Goal: Task Accomplishment & Management: Manage account settings

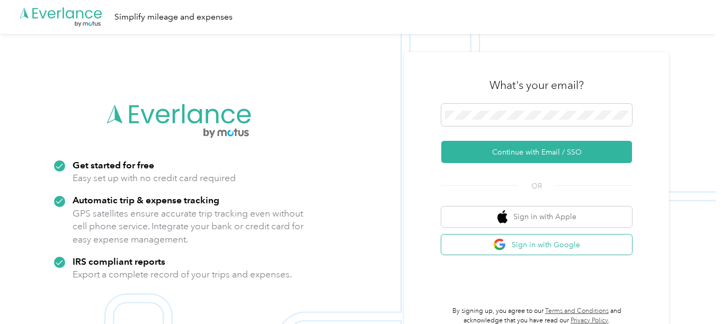
click at [559, 242] on button "Sign in with Google" at bounding box center [536, 245] width 191 height 21
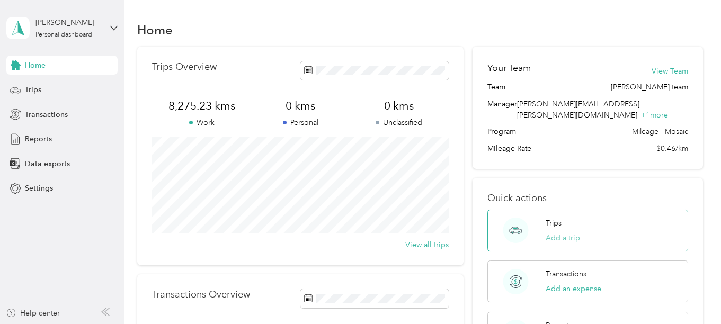
click at [564, 232] on button "Add a trip" at bounding box center [562, 237] width 34 height 11
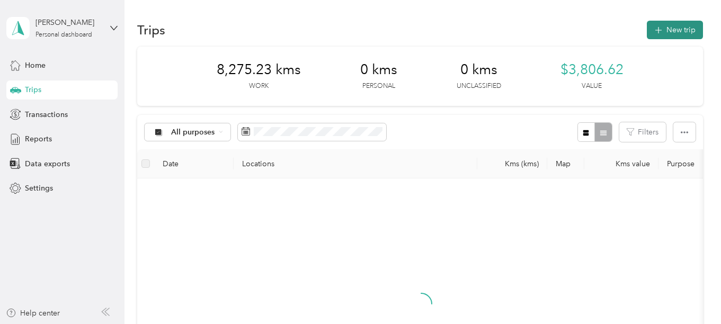
click at [686, 26] on button "New trip" at bounding box center [674, 30] width 56 height 19
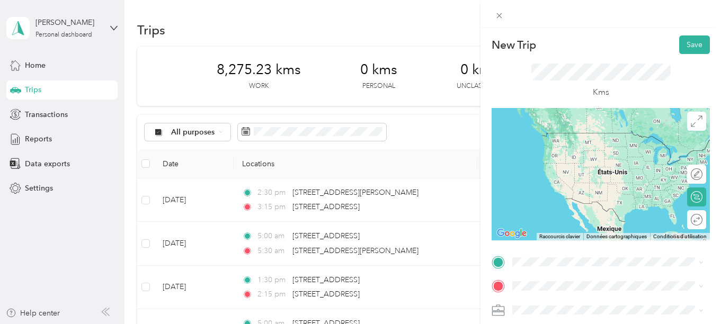
click at [562, 132] on span "[STREET_ADDRESS]" at bounding box center [565, 127] width 67 height 10
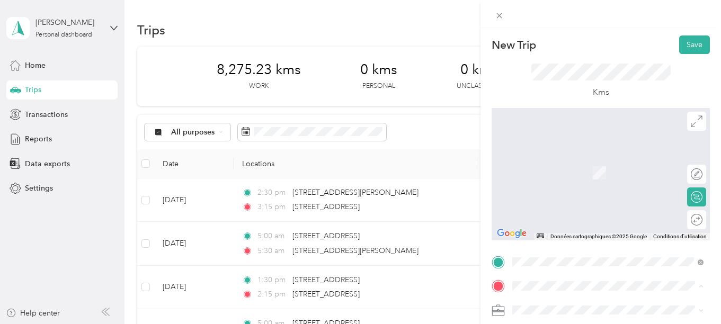
click at [568, 157] on span "[STREET_ADDRESS]" at bounding box center [565, 157] width 67 height 10
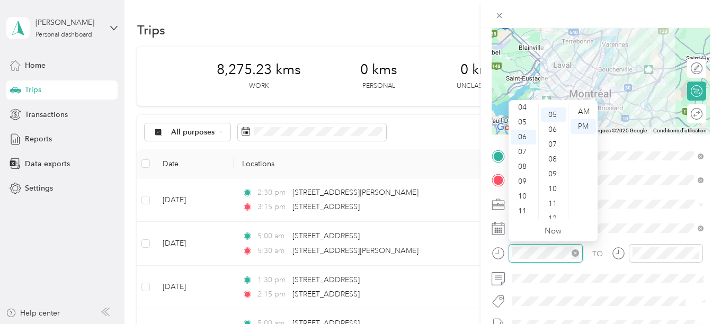
scroll to position [64, 0]
click at [522, 122] on div "05" at bounding box center [522, 122] width 25 height 15
click at [555, 111] on div "00" at bounding box center [553, 111] width 25 height 15
click at [581, 110] on div "AM" at bounding box center [582, 111] width 25 height 15
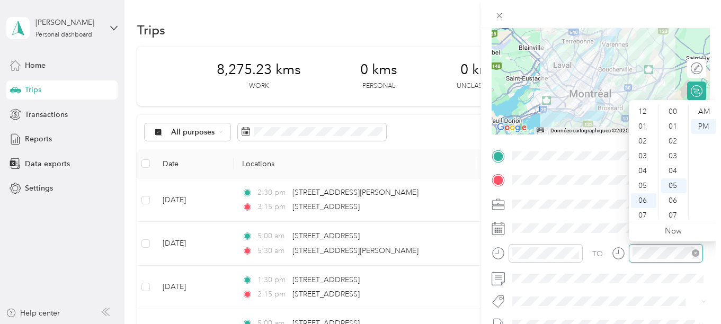
scroll to position [73, 0]
click at [642, 138] on div "06" at bounding box center [643, 137] width 25 height 15
click at [670, 111] on div "00" at bounding box center [673, 111] width 25 height 15
click at [698, 108] on div "AM" at bounding box center [702, 111] width 25 height 15
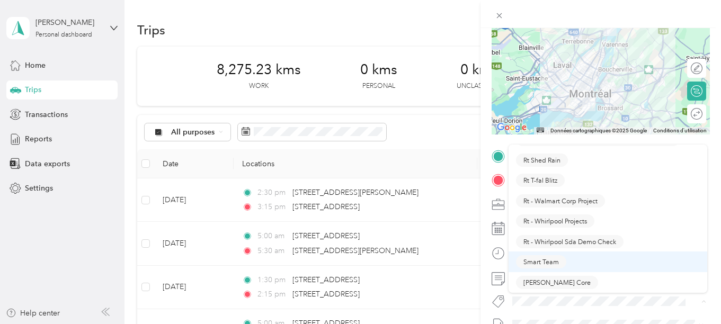
scroll to position [1006, 0]
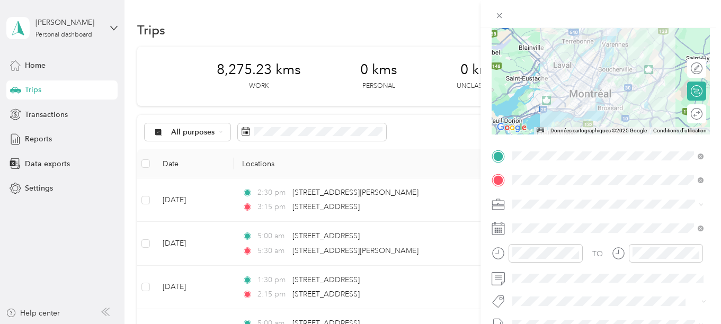
click at [549, 226] on span "[PERSON_NAME] Core" at bounding box center [556, 228] width 67 height 10
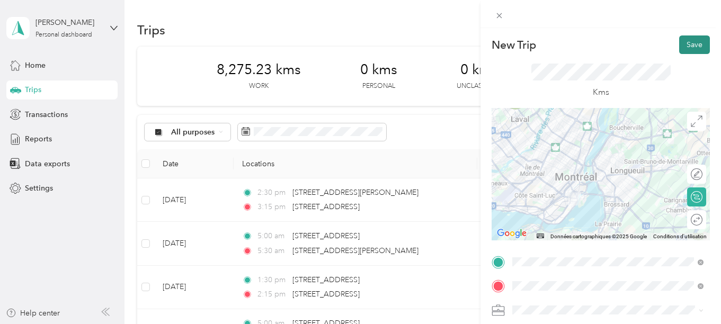
click at [689, 42] on button "Save" at bounding box center [694, 44] width 31 height 19
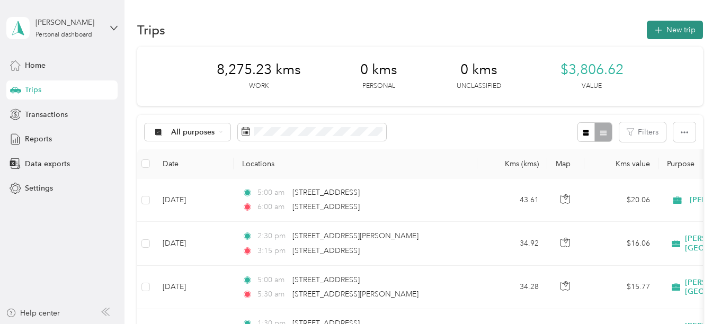
click at [681, 28] on button "New trip" at bounding box center [674, 30] width 56 height 19
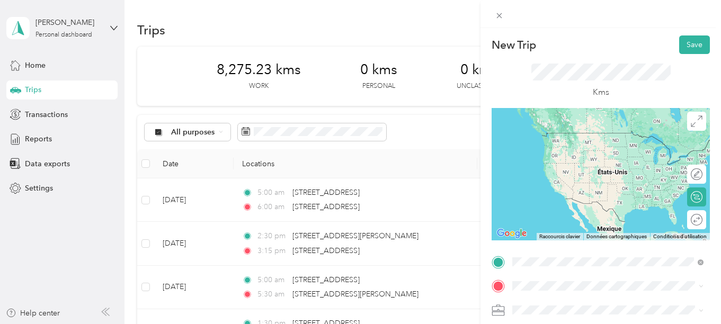
click at [580, 135] on span "[STREET_ADDRESS]" at bounding box center [565, 133] width 67 height 10
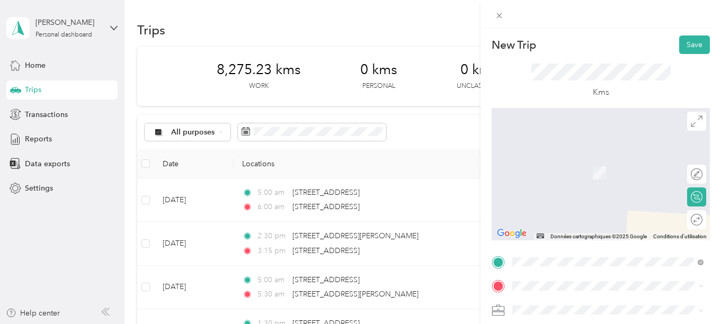
click at [565, 159] on span "[STREET_ADDRESS]" at bounding box center [565, 155] width 67 height 10
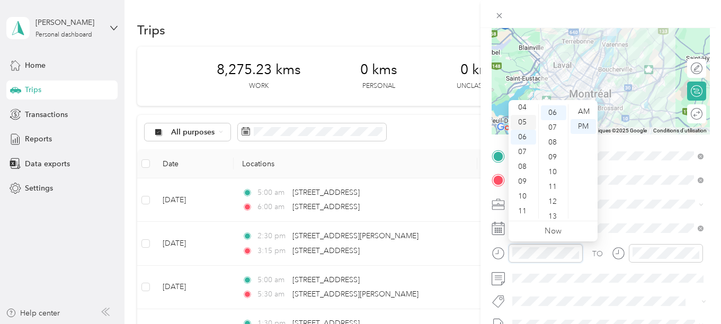
scroll to position [11, 0]
click at [525, 142] on div "03" at bounding box center [522, 145] width 25 height 15
click at [549, 110] on div "00" at bounding box center [553, 111] width 25 height 15
click at [586, 125] on div "PM" at bounding box center [582, 126] width 25 height 15
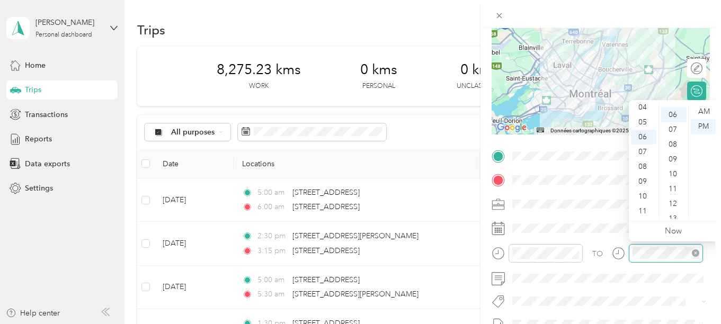
scroll to position [88, 0]
click at [643, 123] on div "05" at bounding box center [643, 122] width 25 height 15
click at [670, 109] on div "00" at bounding box center [673, 111] width 25 height 15
click at [704, 124] on div "PM" at bounding box center [702, 126] width 25 height 15
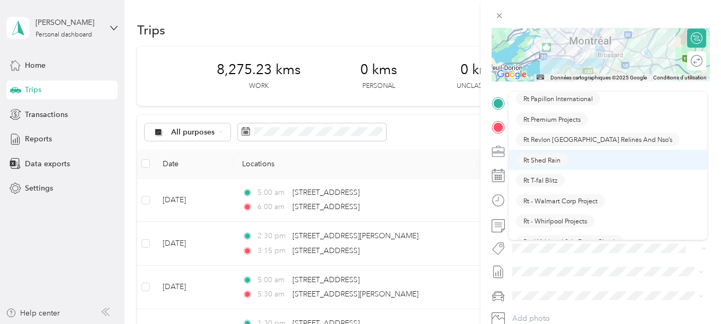
scroll to position [953, 0]
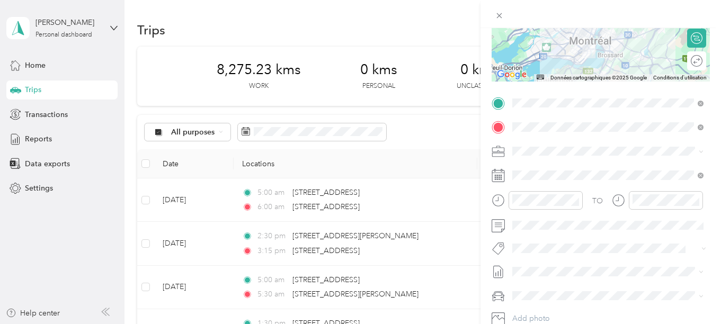
click at [549, 229] on button "[PERSON_NAME] Core" at bounding box center [557, 223] width 82 height 13
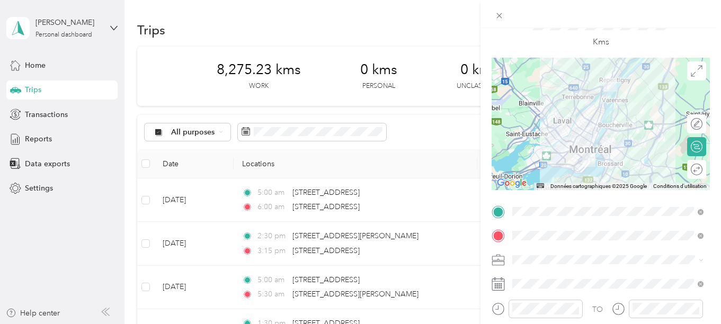
scroll to position [0, 0]
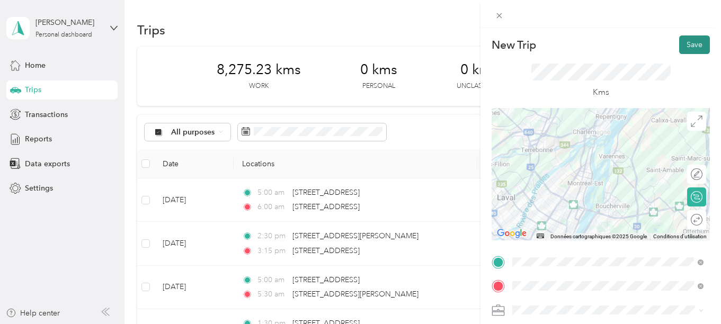
click at [690, 42] on button "Save" at bounding box center [694, 44] width 31 height 19
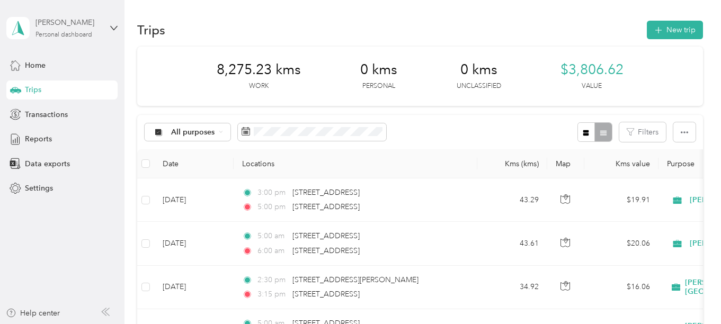
click at [72, 33] on div "Personal dashboard" at bounding box center [63, 35] width 57 height 6
click at [55, 87] on div "Log out" at bounding box center [118, 86] width 208 height 19
